Goal: Transaction & Acquisition: Purchase product/service

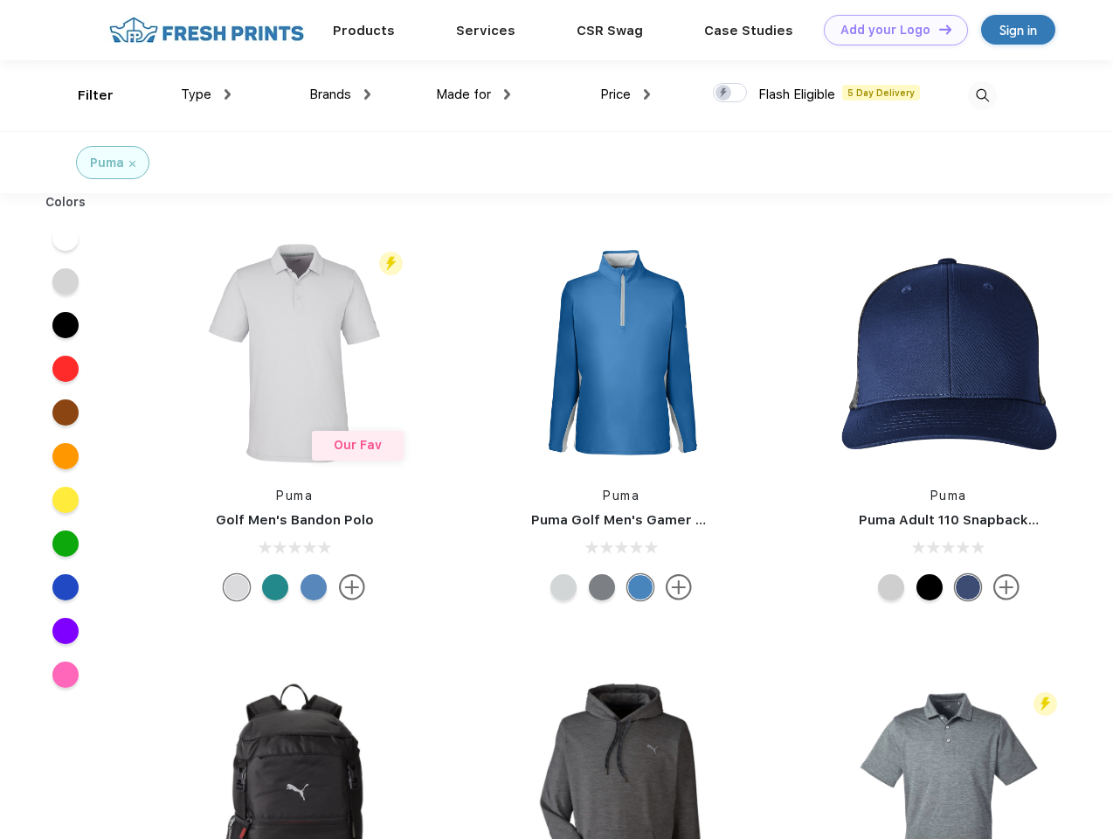
click at [890, 30] on link "Add your Logo Design Tool" at bounding box center [896, 30] width 144 height 31
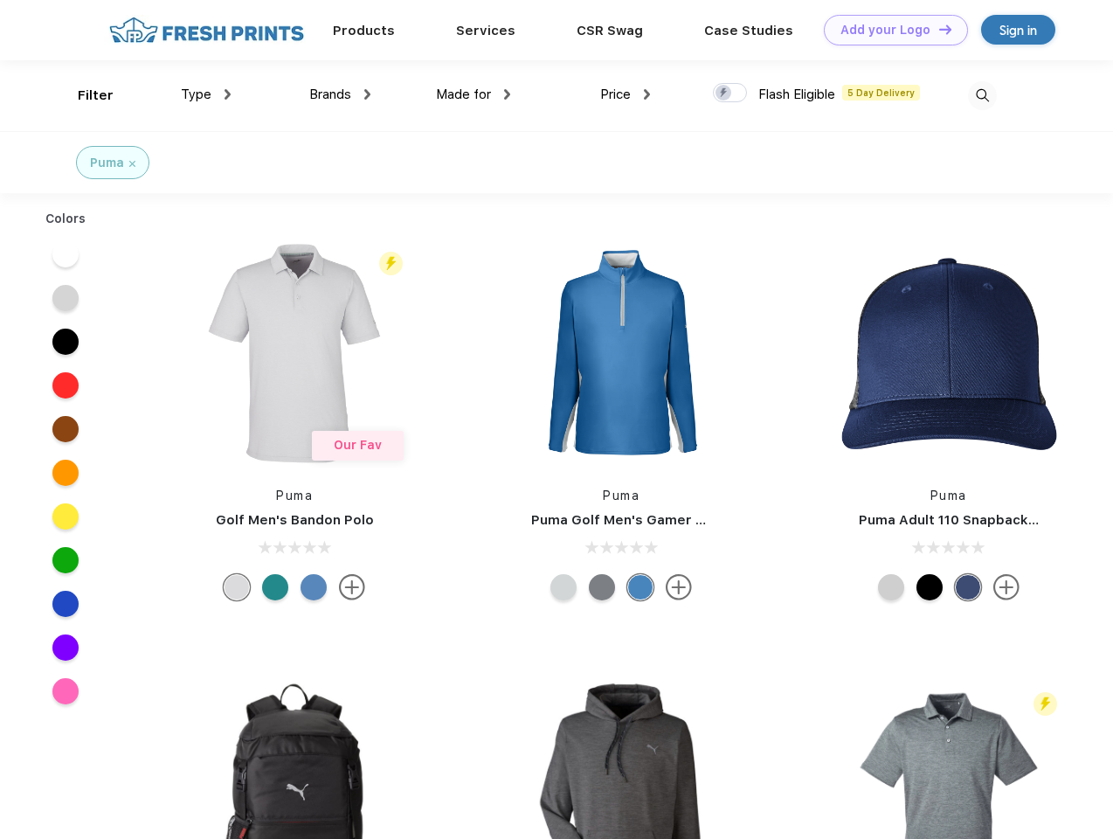
click at [0, 0] on div "Design Tool" at bounding box center [0, 0] width 0 height 0
click at [938, 29] on link "Add your Logo Design Tool" at bounding box center [896, 30] width 144 height 31
click at [84, 95] on div "Filter" at bounding box center [96, 96] width 36 height 20
click at [206, 94] on span "Type" at bounding box center [196, 95] width 31 height 16
click at [340, 94] on span "Brands" at bounding box center [330, 95] width 42 height 16
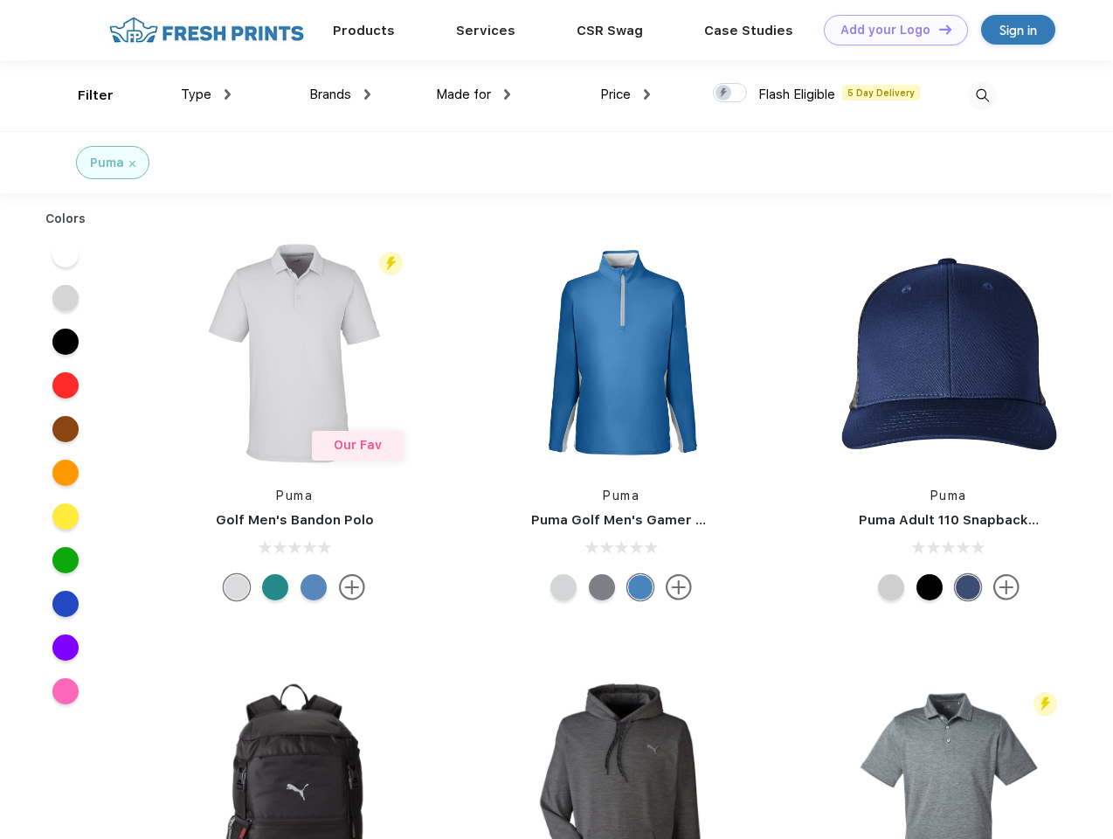
click at [474, 94] on span "Made for" at bounding box center [463, 95] width 55 height 16
click at [626, 94] on span "Price" at bounding box center [615, 95] width 31 height 16
click at [731, 94] on div at bounding box center [730, 92] width 34 height 19
click at [725, 94] on input "checkbox" at bounding box center [718, 87] width 11 height 11
click at [982, 95] on img at bounding box center [982, 95] width 29 height 29
